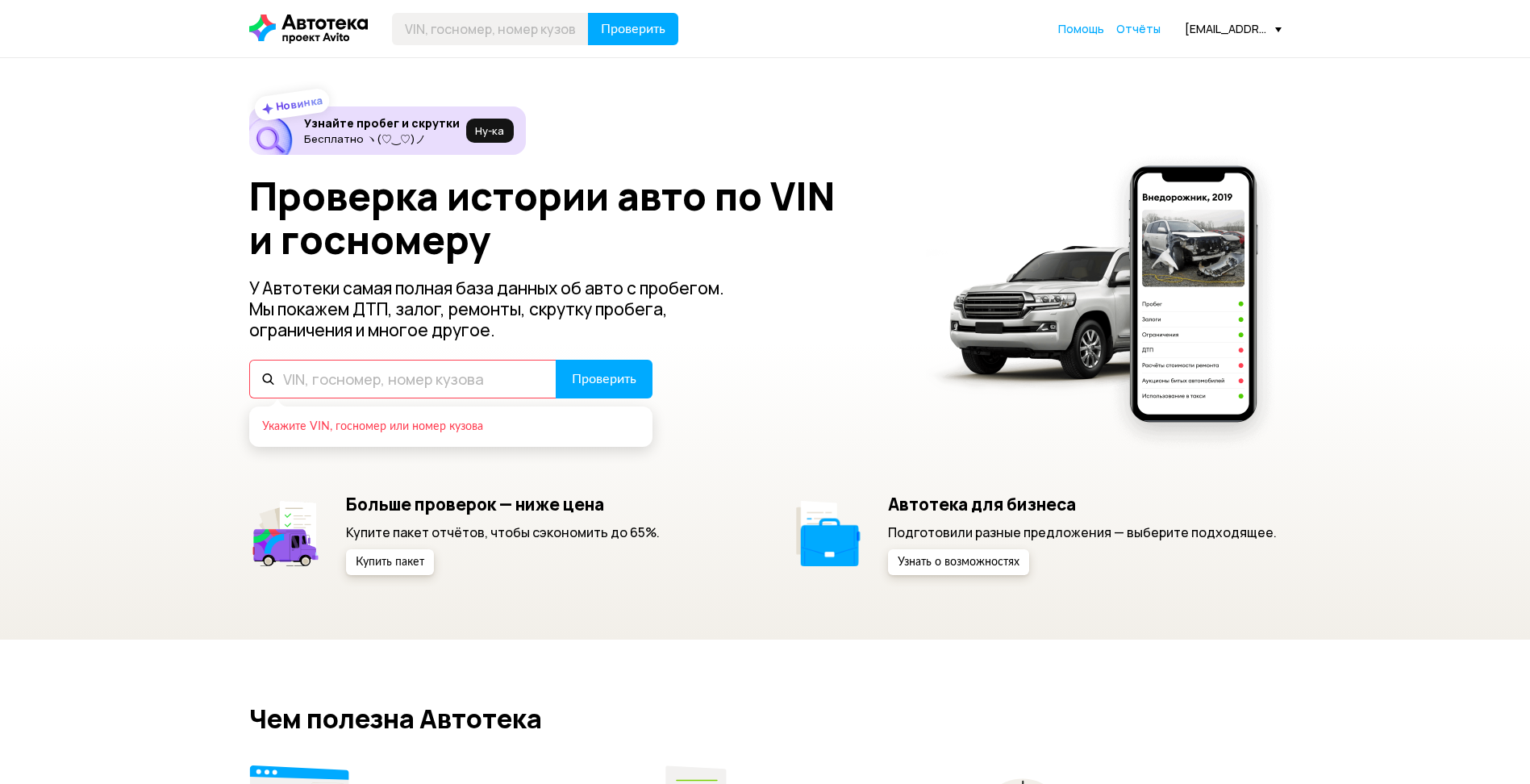
click at [476, 384] on input "text" at bounding box center [403, 378] width 307 height 39
paste input "[VEHICLE_IDENTIFICATION_NUMBER]"
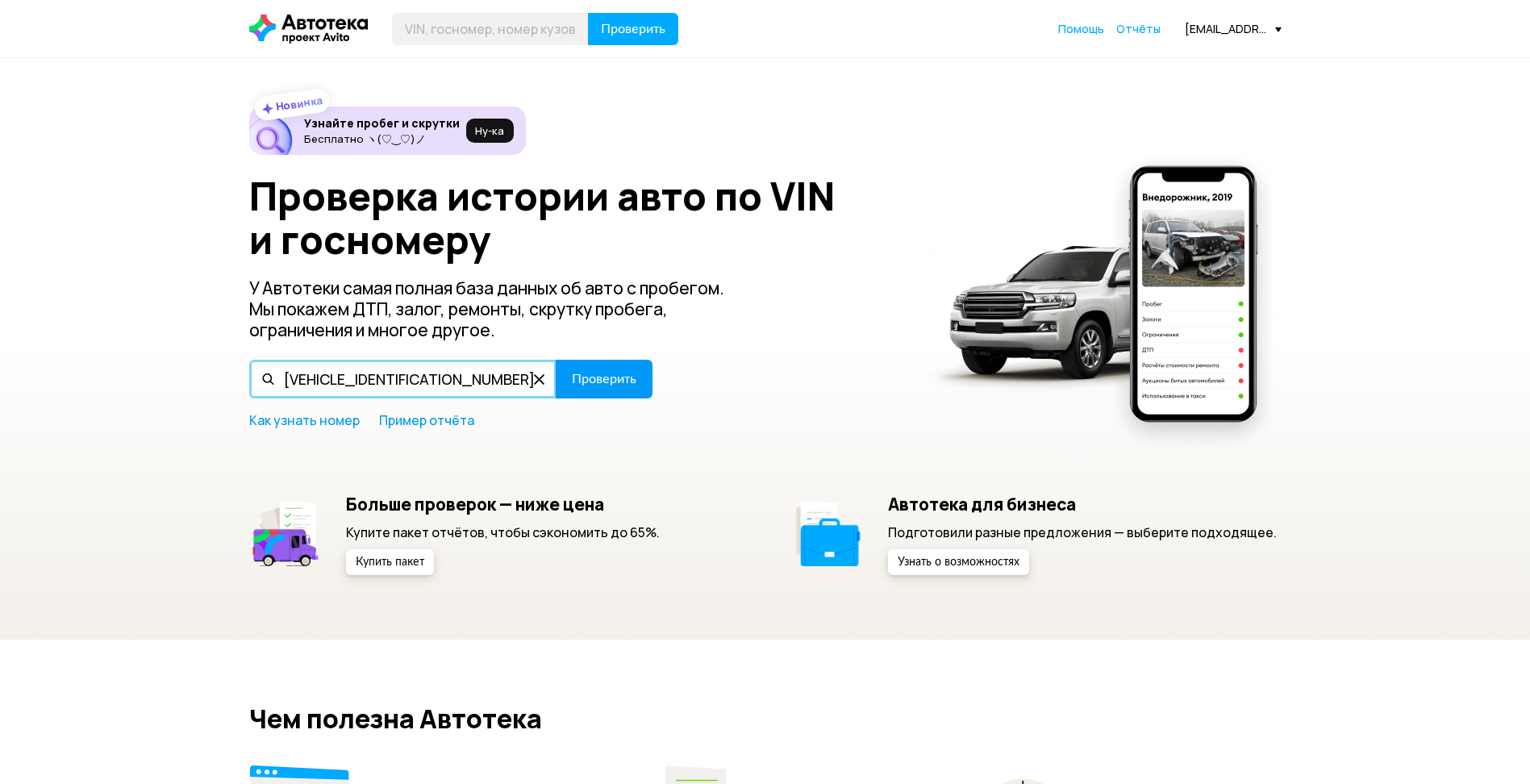
type input "[VEHICLE_IDENTIFICATION_NUMBER]"
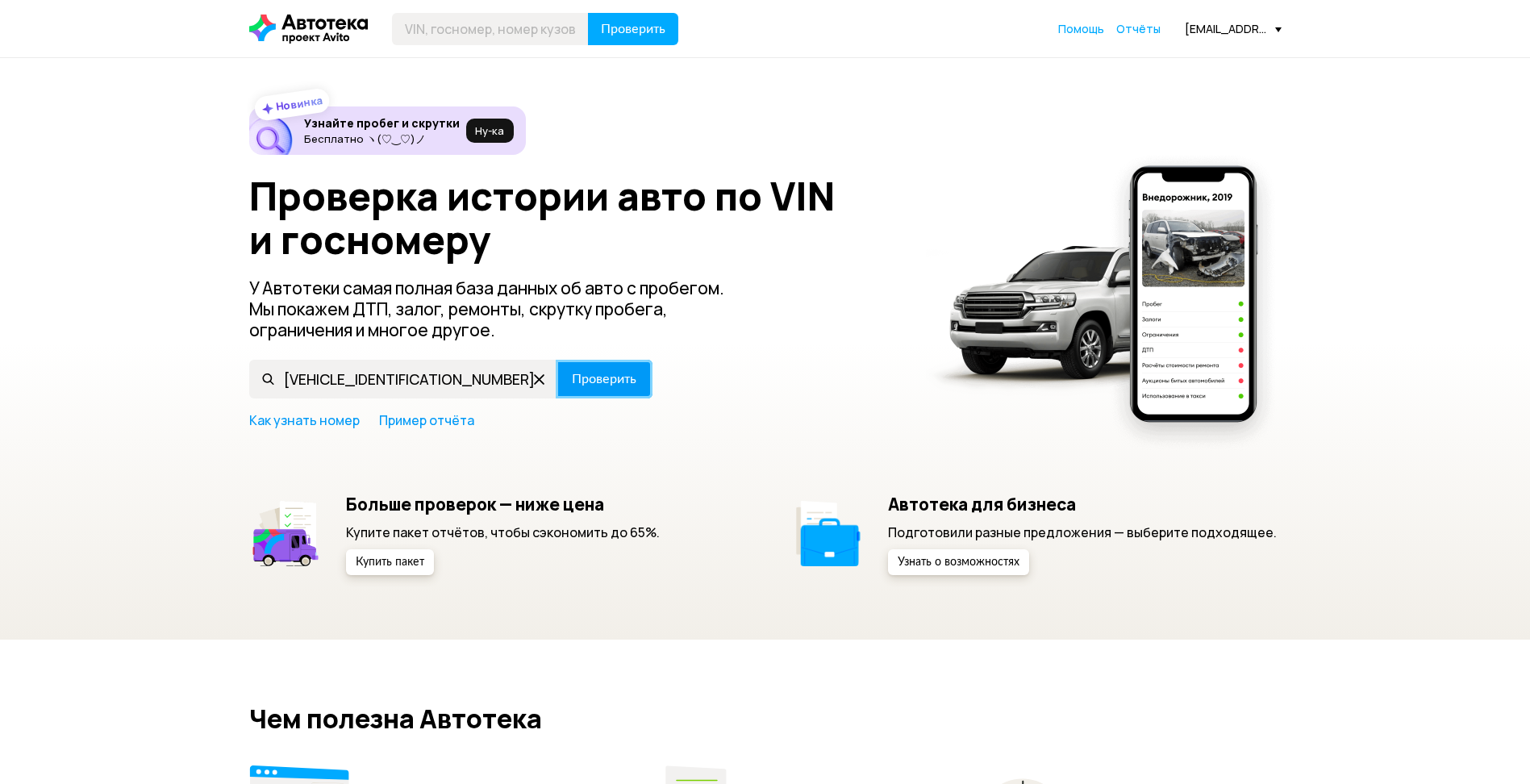
click at [598, 383] on span "Проверить" at bounding box center [604, 379] width 65 height 13
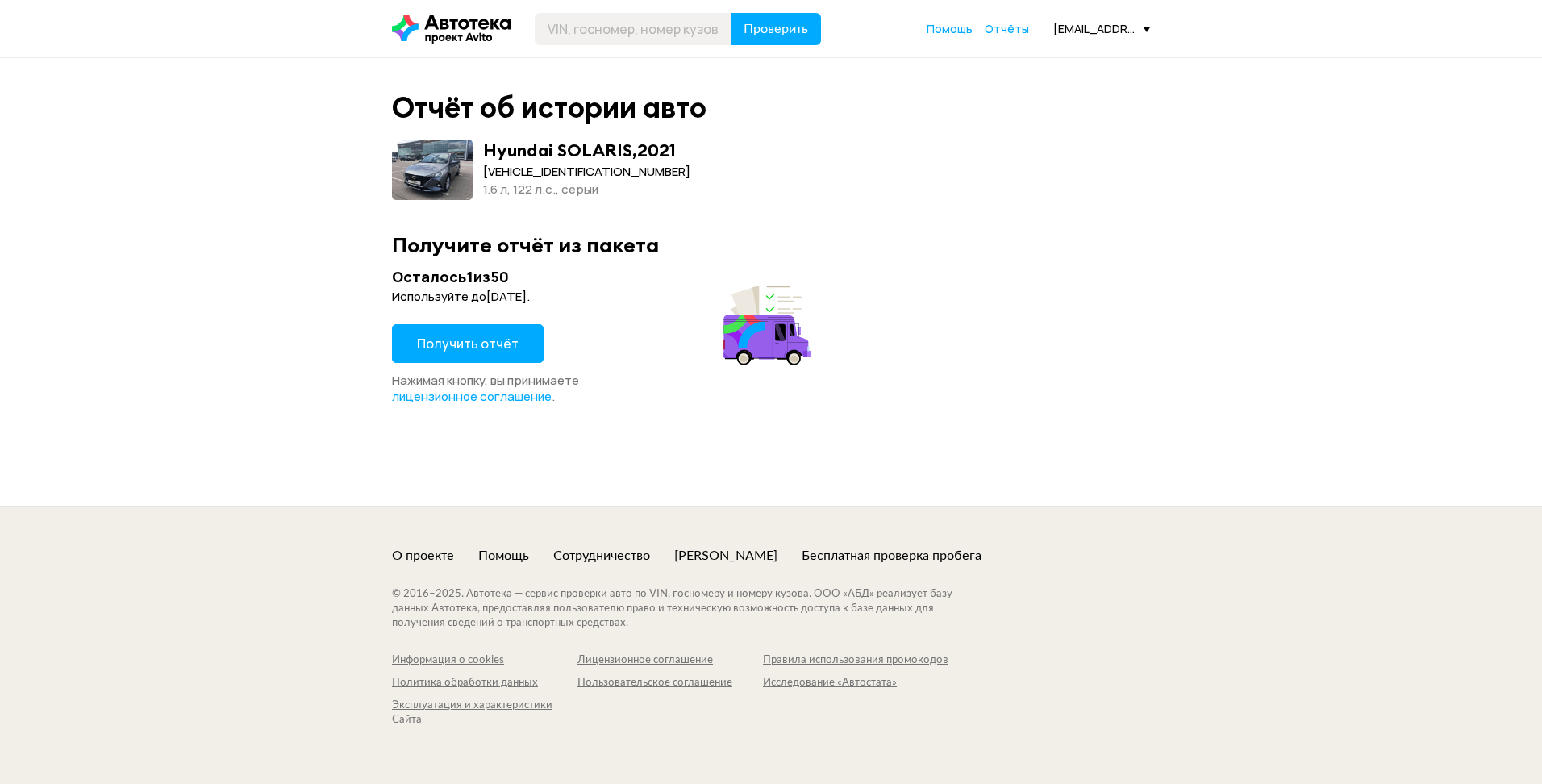
click at [477, 346] on span "Получить отчёт" at bounding box center [467, 343] width 102 height 17
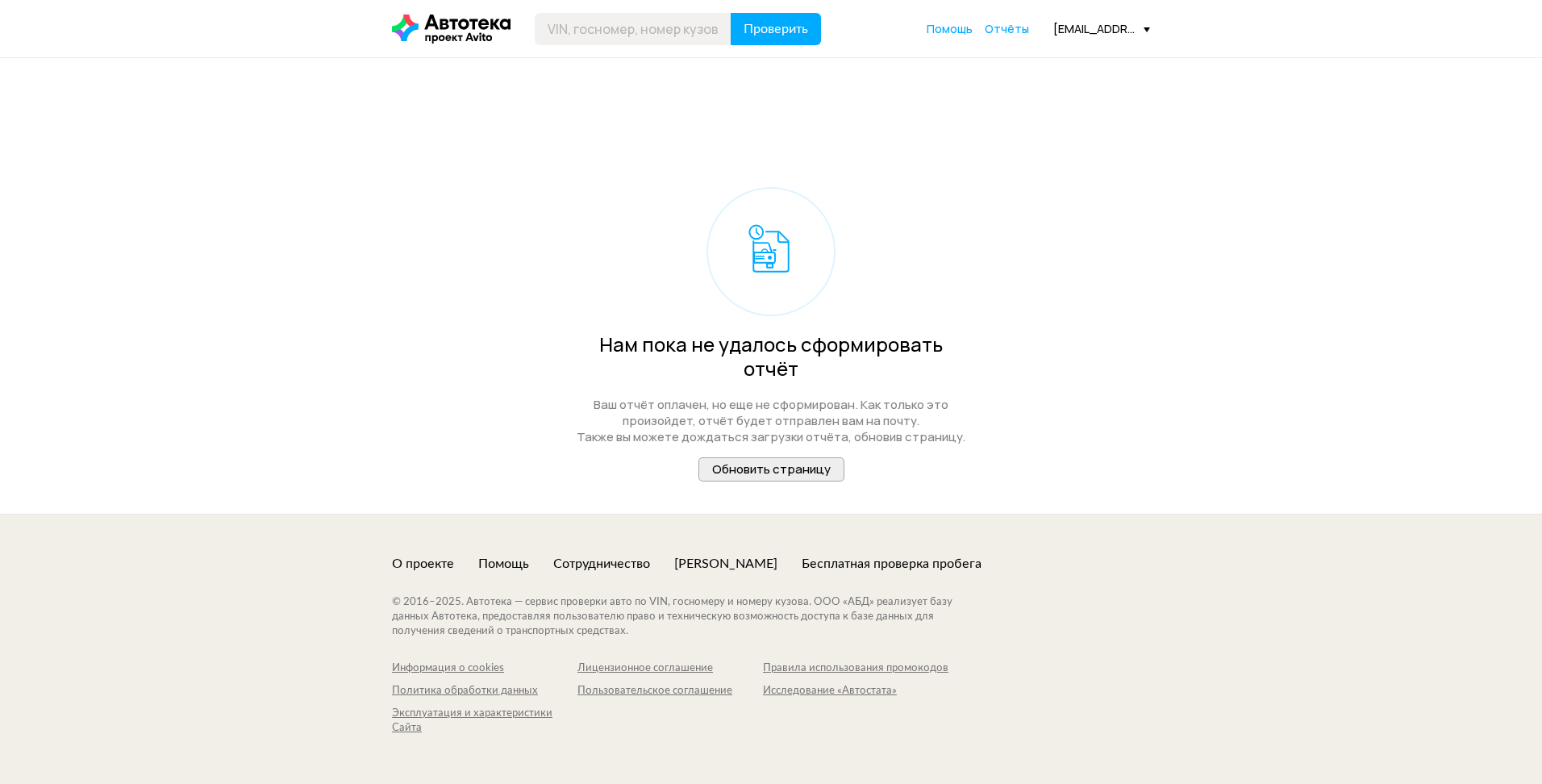
click at [730, 460] on span "Обновить страницу" at bounding box center [771, 469] width 118 height 17
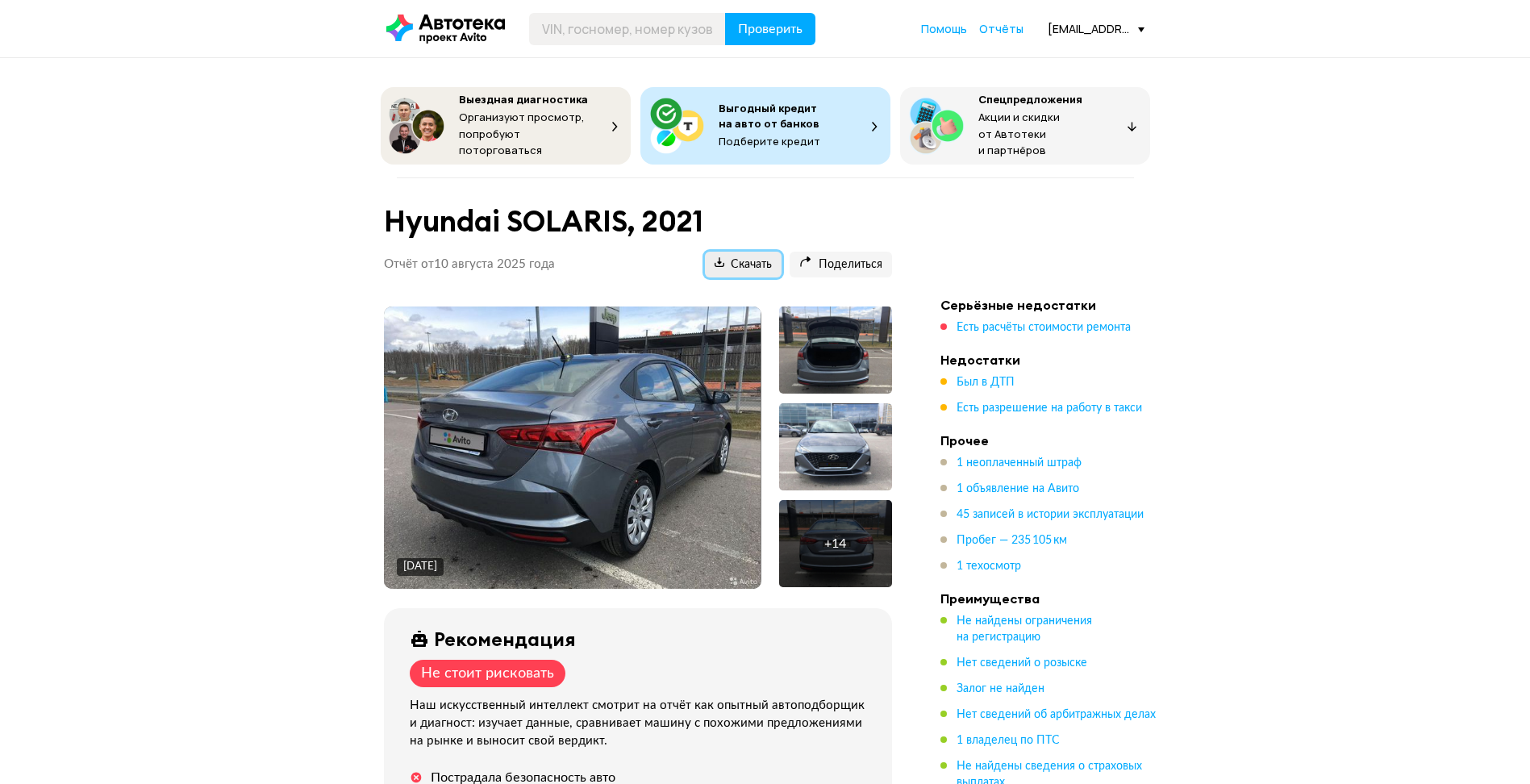
click at [736, 257] on span "Скачать" at bounding box center [743, 265] width 57 height 16
